Goal: Check status

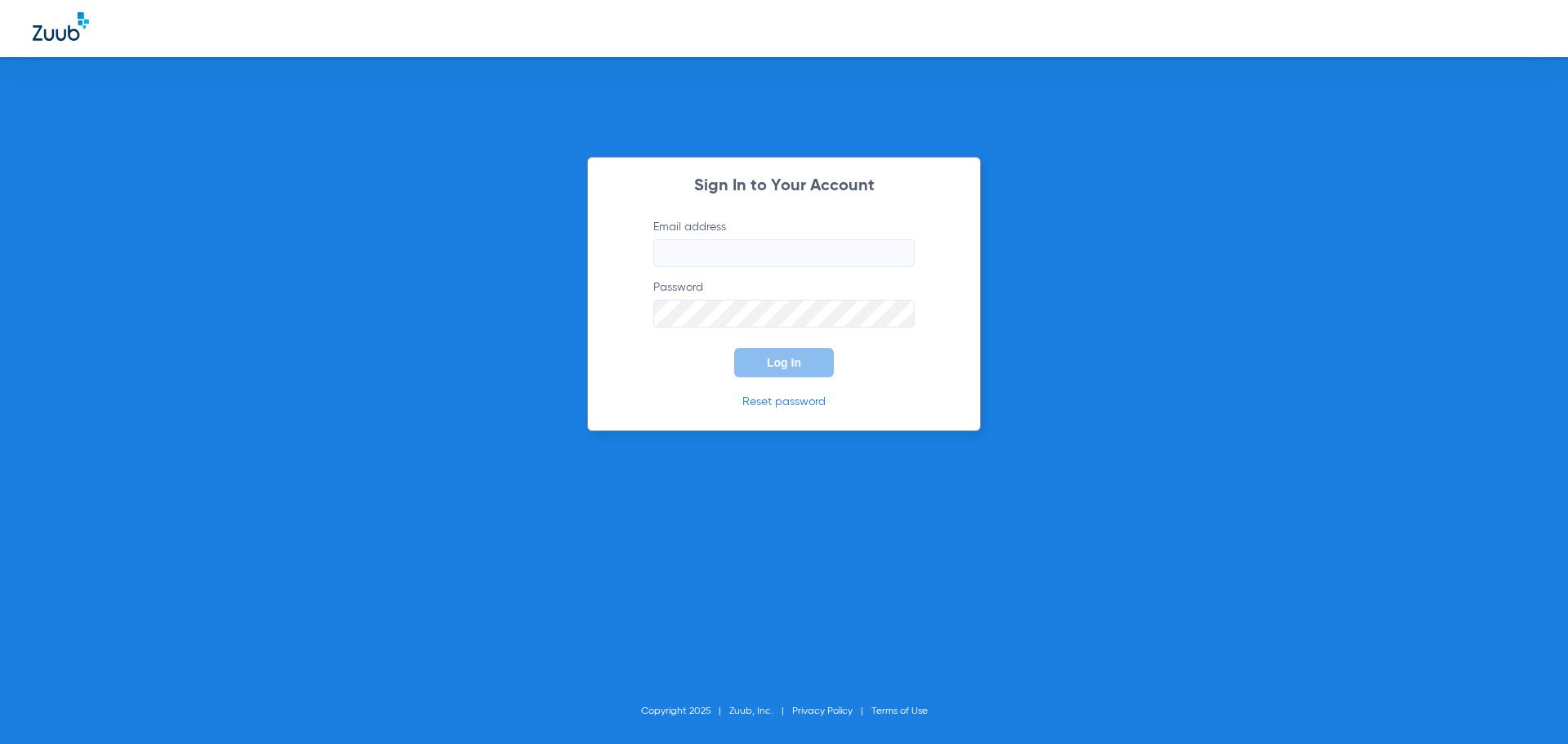
click at [883, 253] on input "Email address" at bounding box center [784, 254] width 261 height 28
click at [735, 349] on button "Log In" at bounding box center [784, 363] width 100 height 29
click at [783, 257] on input "[EMAIL_ADDRESS][DOMAIN_NAME]" at bounding box center [784, 254] width 261 height 28
click at [781, 255] on input "[EMAIL_ADDRESS][DOMAIN_NAME]" at bounding box center [784, 254] width 261 height 28
click at [777, 252] on input "[EMAIL_ADDRESS][DOMAIN_NAME]" at bounding box center [784, 254] width 261 height 28
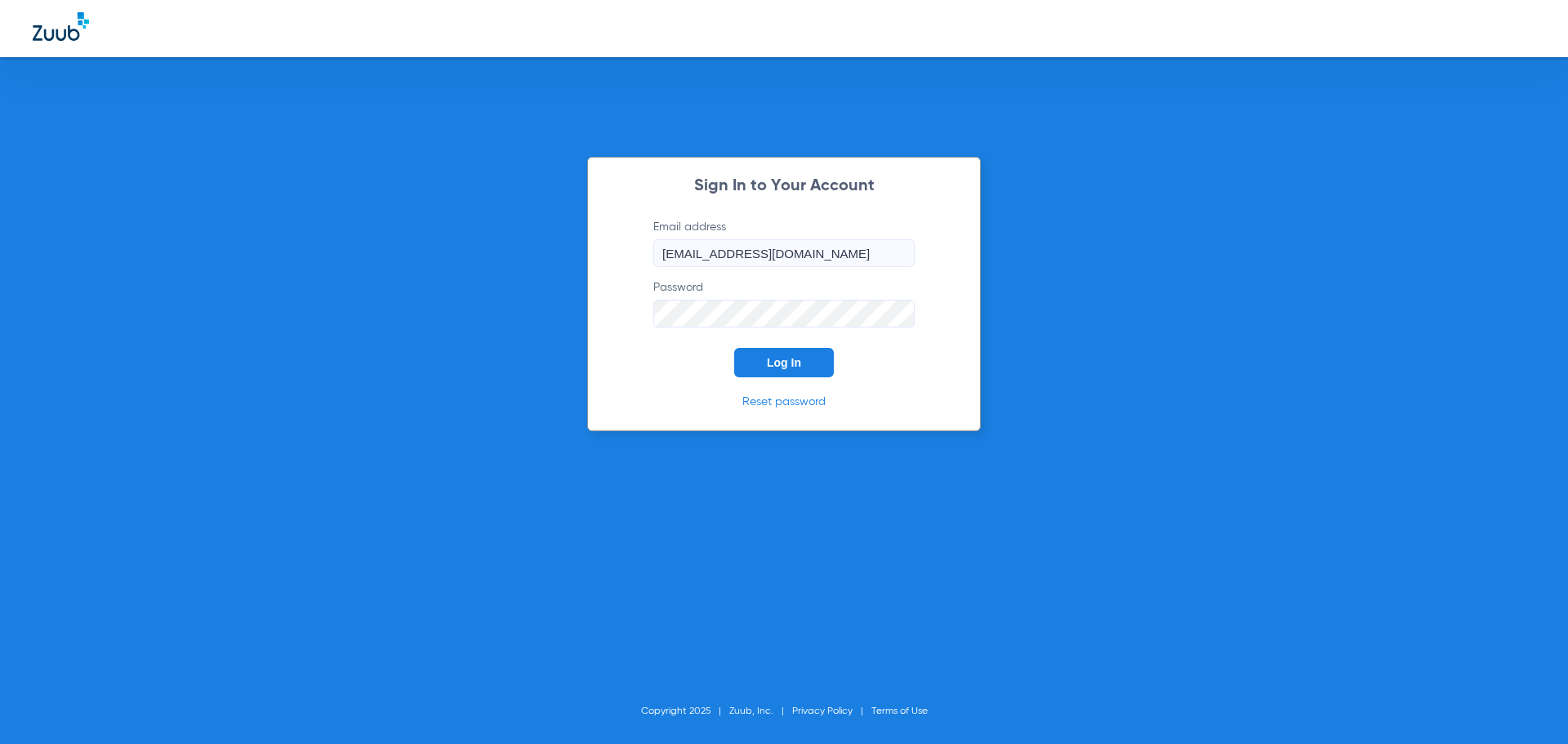
type input "[EMAIL_ADDRESS][DOMAIN_NAME]"
click at [775, 365] on span "Log In" at bounding box center [784, 363] width 34 height 13
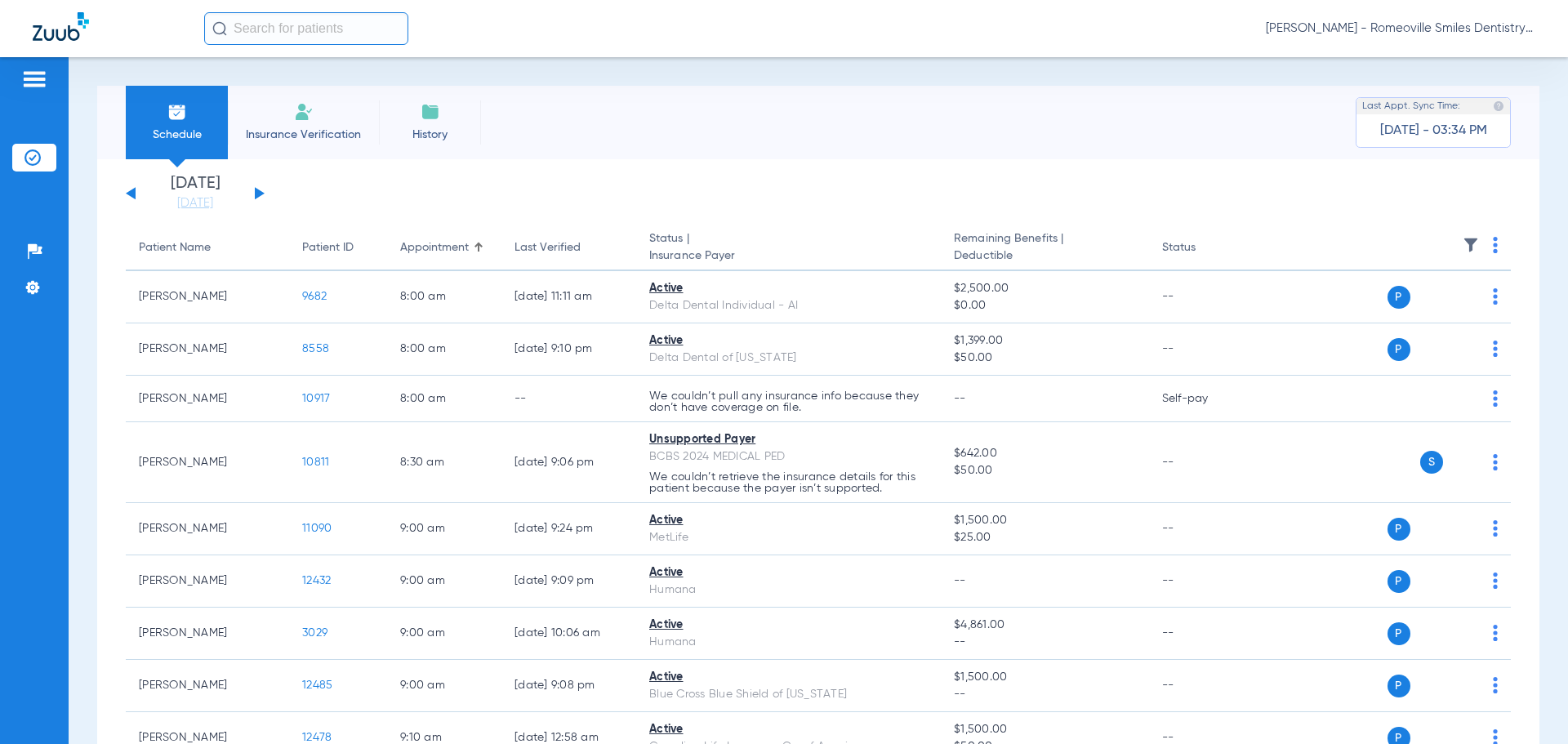
click at [316, 21] on input "text" at bounding box center [306, 28] width 205 height 33
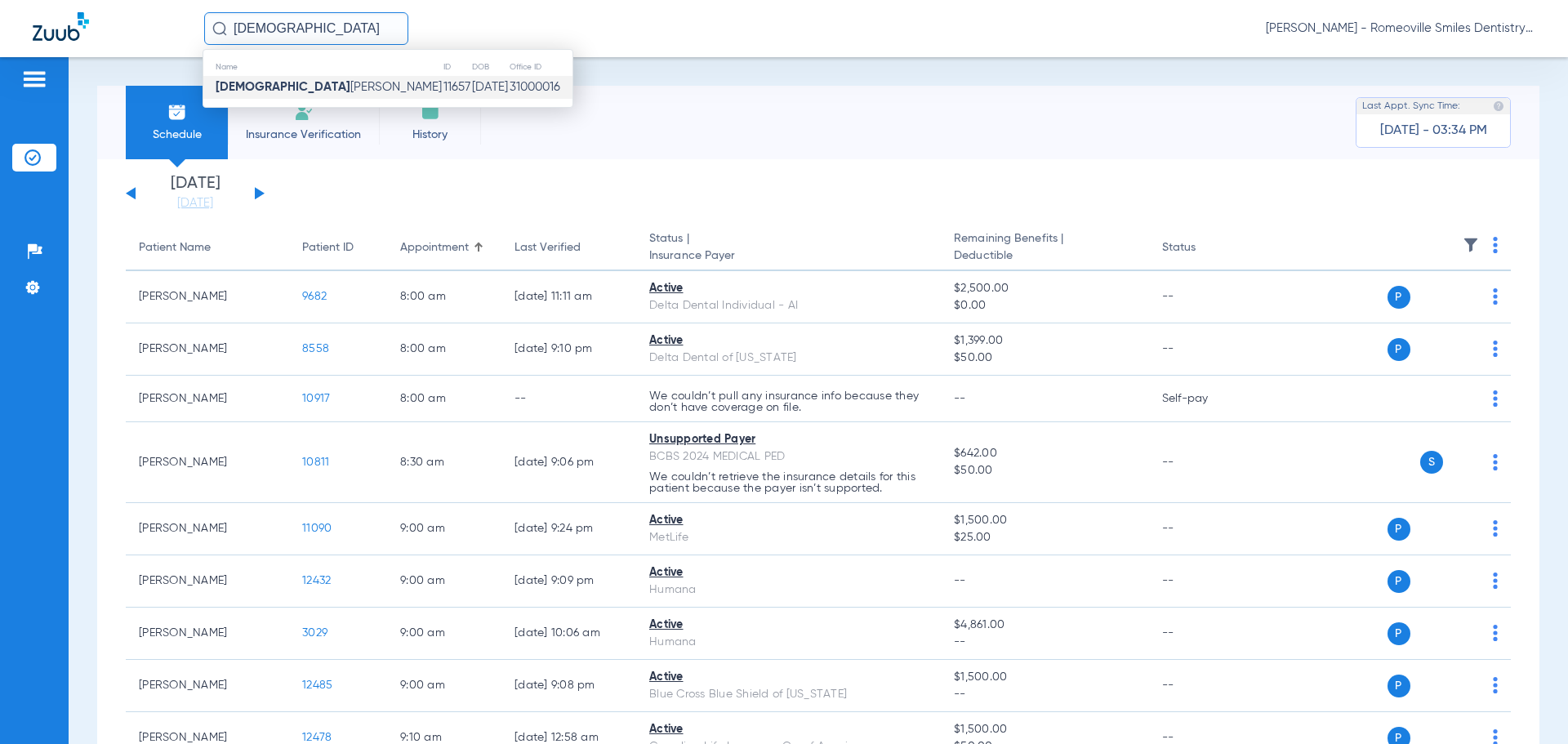
type input "[DEMOGRAPHIC_DATA]"
click at [509, 81] on td "31000016" at bounding box center [541, 87] width 64 height 23
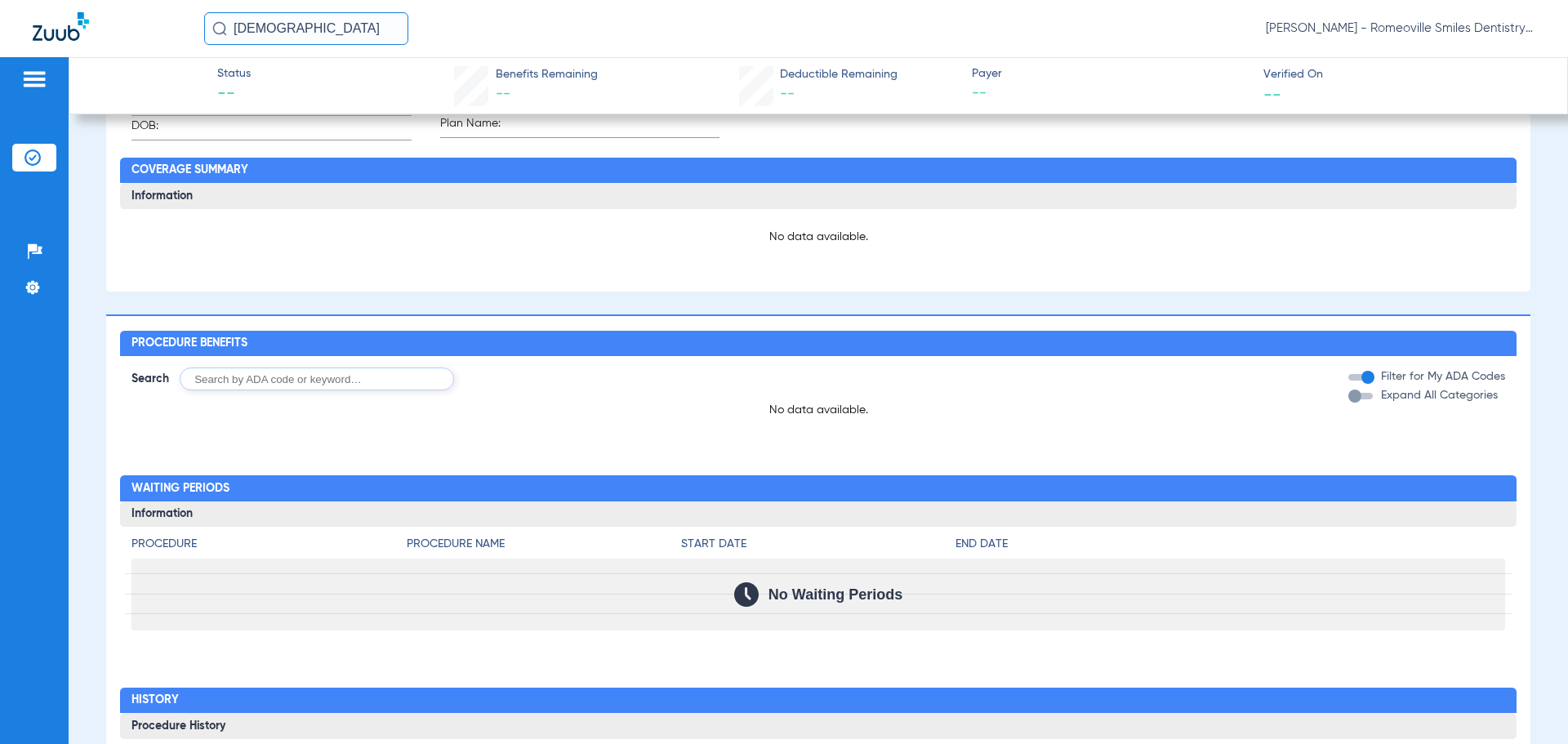
scroll to position [762, 0]
